Goal: Transaction & Acquisition: Obtain resource

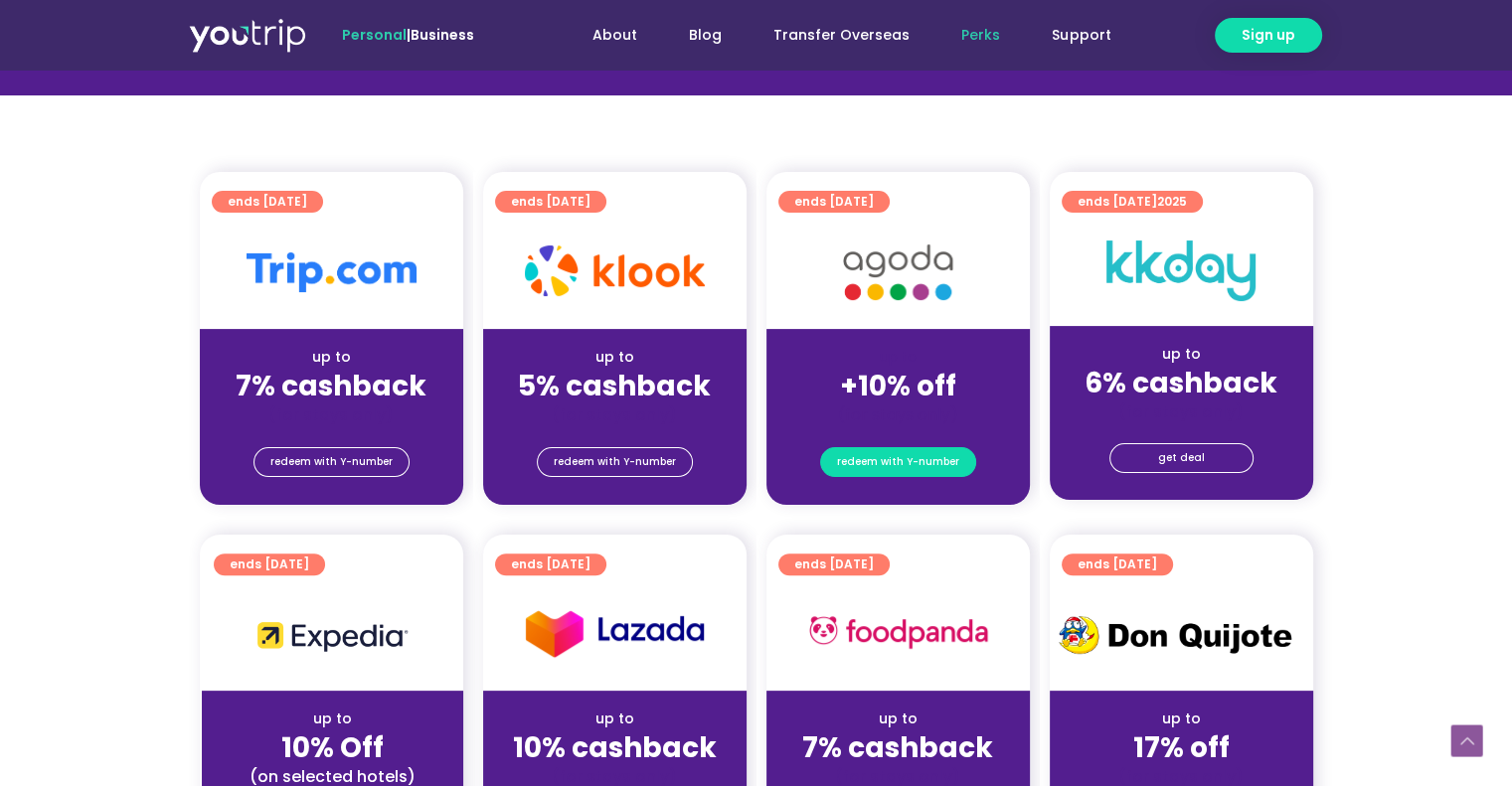
click at [890, 467] on span "redeem with Y-number" at bounding box center [898, 462] width 123 height 28
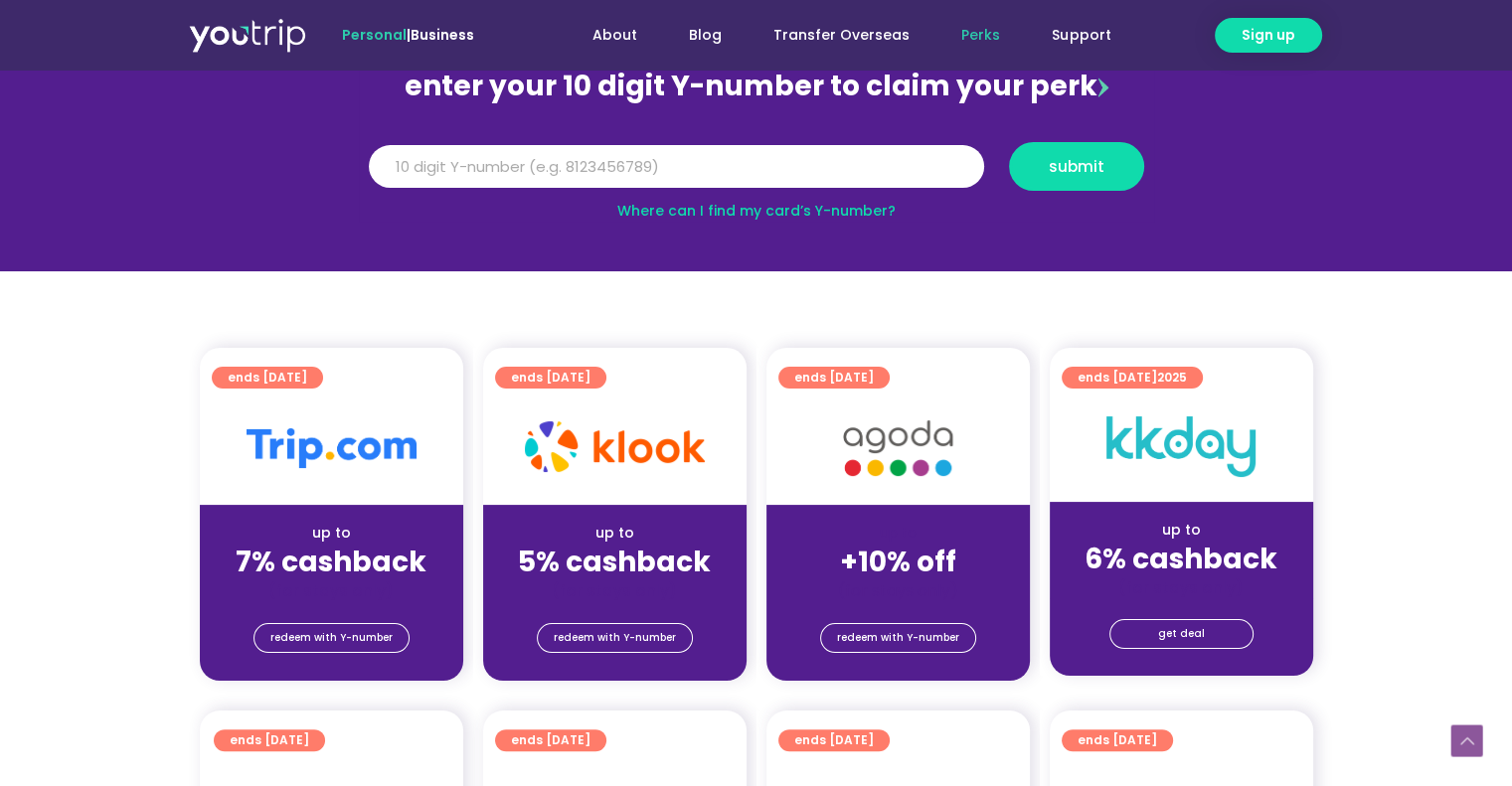
scroll to position [218, 0]
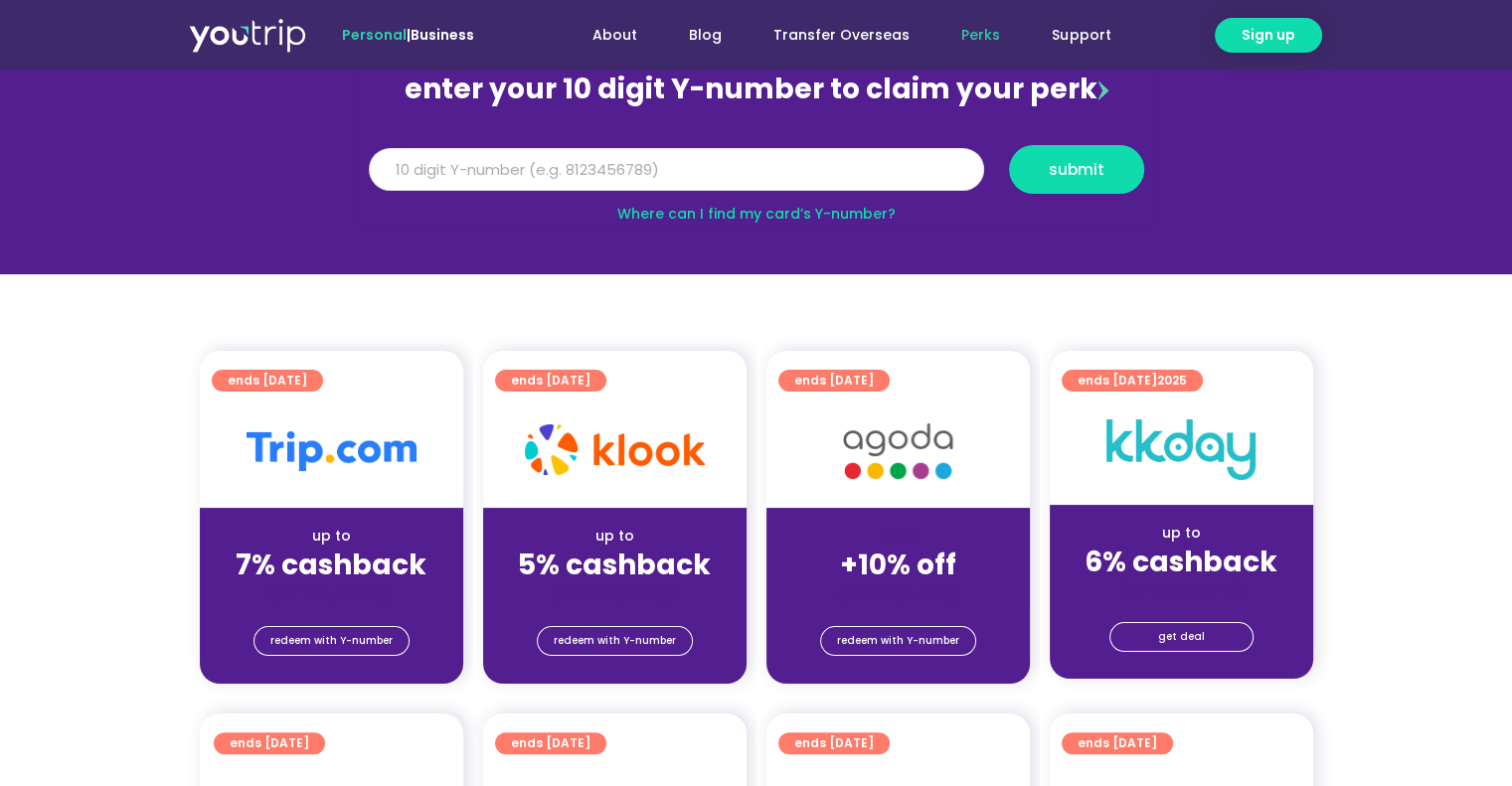
click at [406, 166] on input "Y Number" at bounding box center [676, 170] width 615 height 44
type input "8195853057"
click at [1106, 166] on span "submit" at bounding box center [1076, 169] width 102 height 15
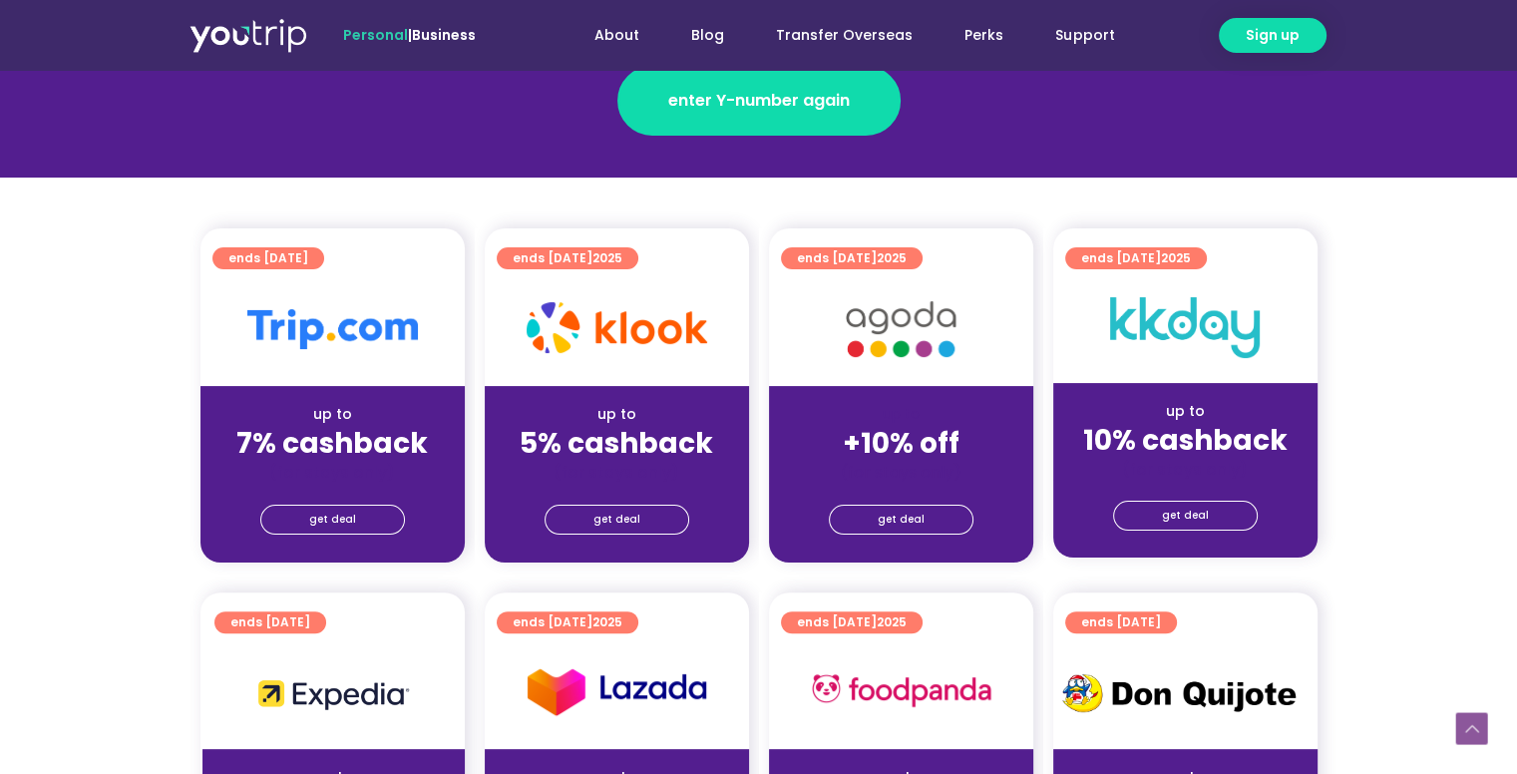
scroll to position [399, 0]
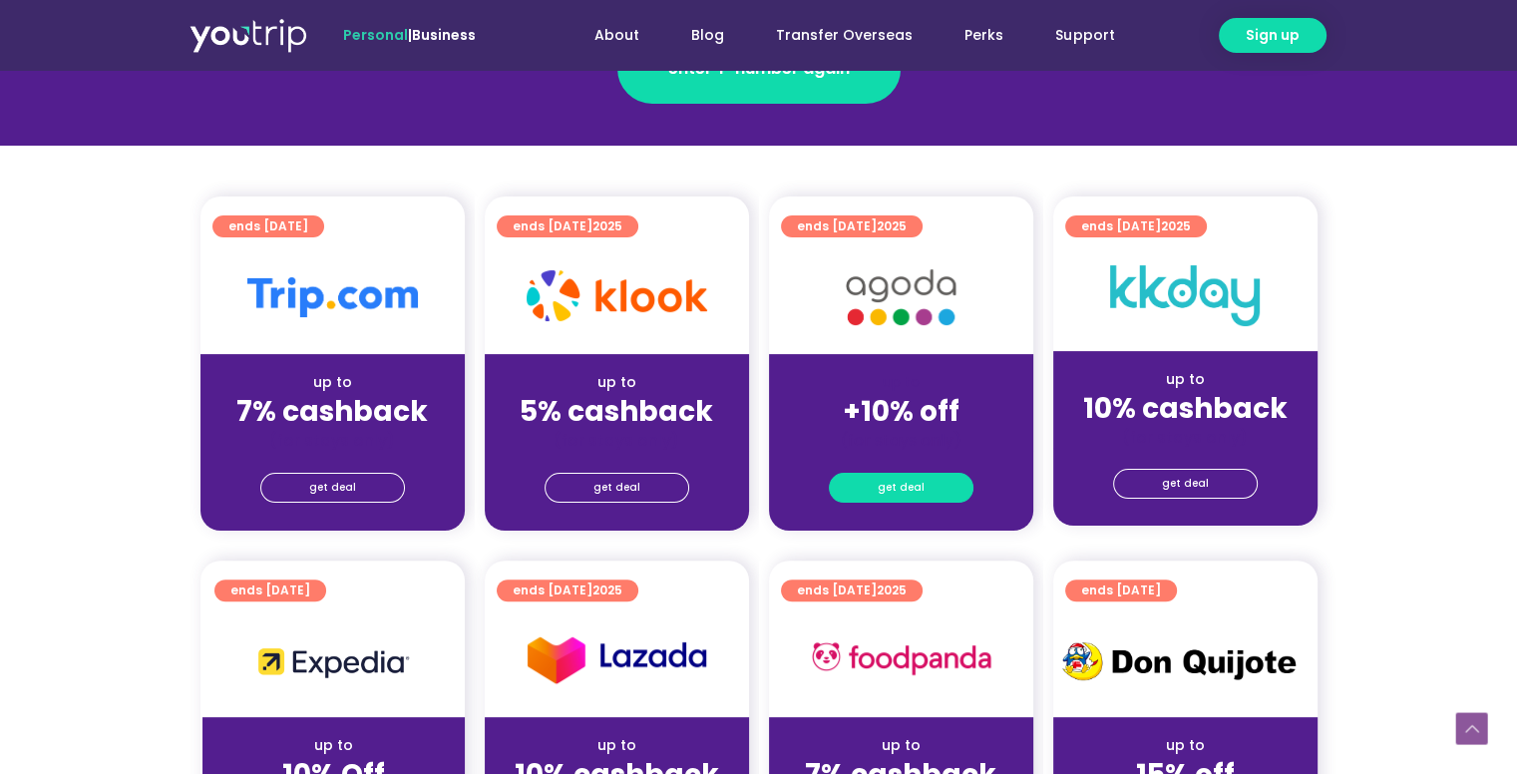
click at [925, 478] on link "get deal" at bounding box center [901, 488] width 145 height 30
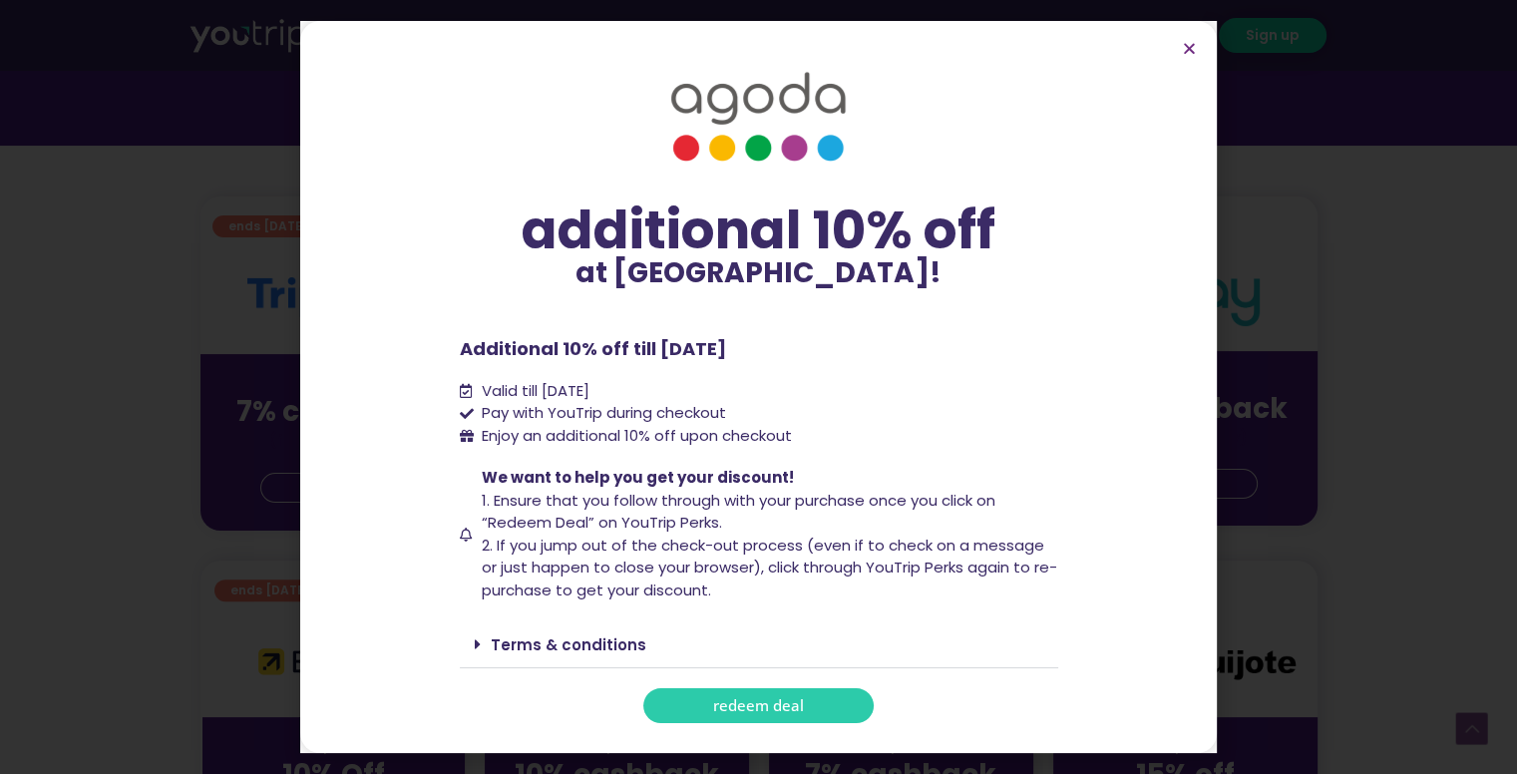
click at [768, 701] on span "redeem deal" at bounding box center [758, 705] width 91 height 15
